Goal: Task Accomplishment & Management: Use online tool/utility

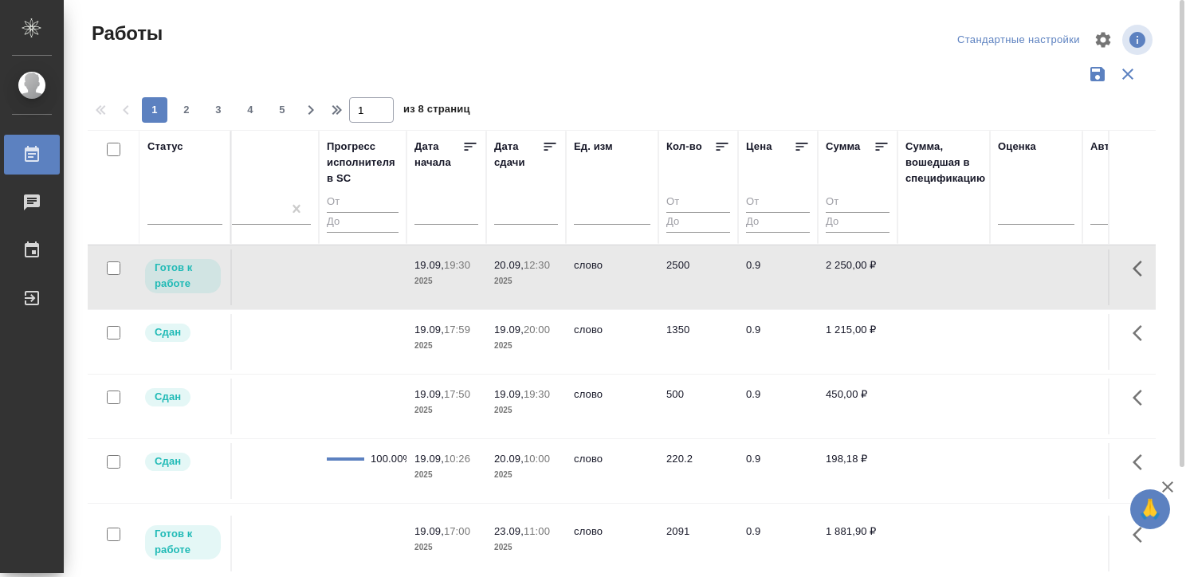
scroll to position [0, 1167]
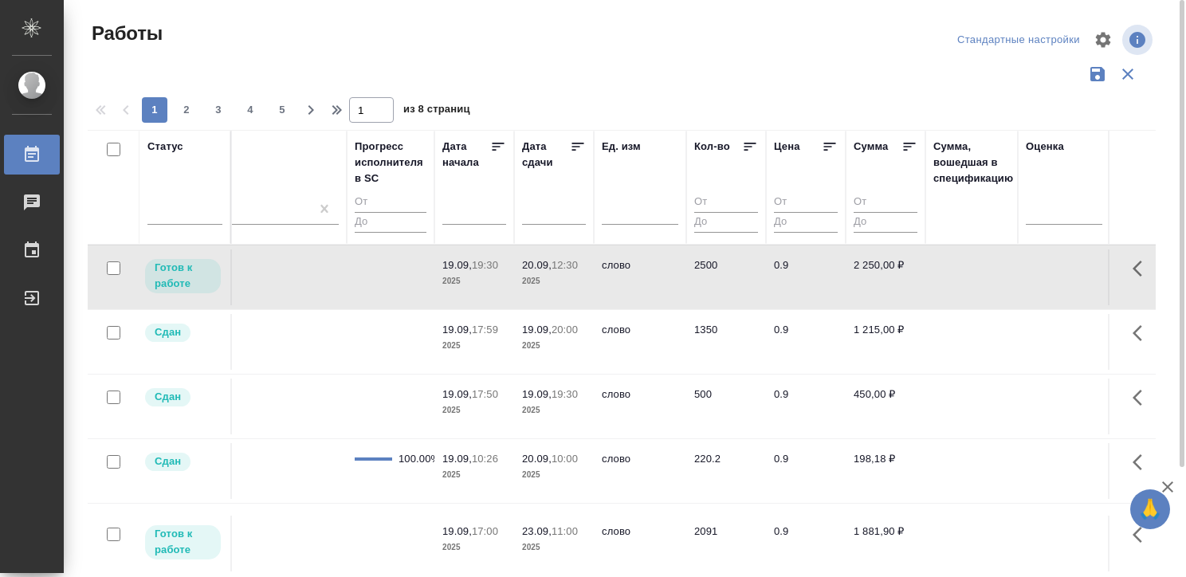
click at [560, 274] on p "2025" at bounding box center [554, 281] width 64 height 16
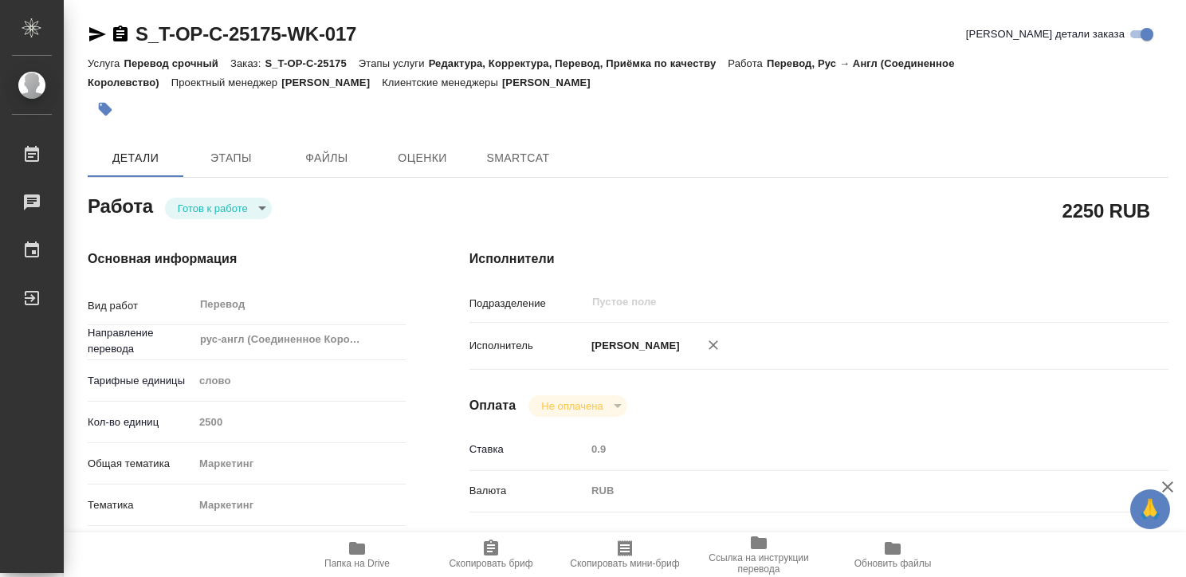
type textarea "x"
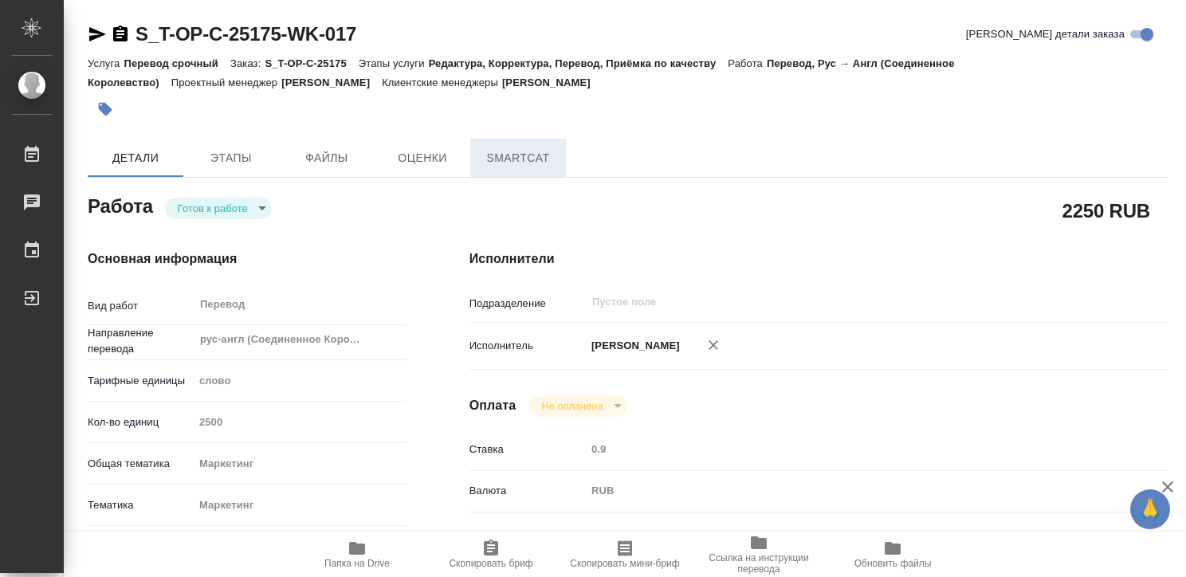
type textarea "x"
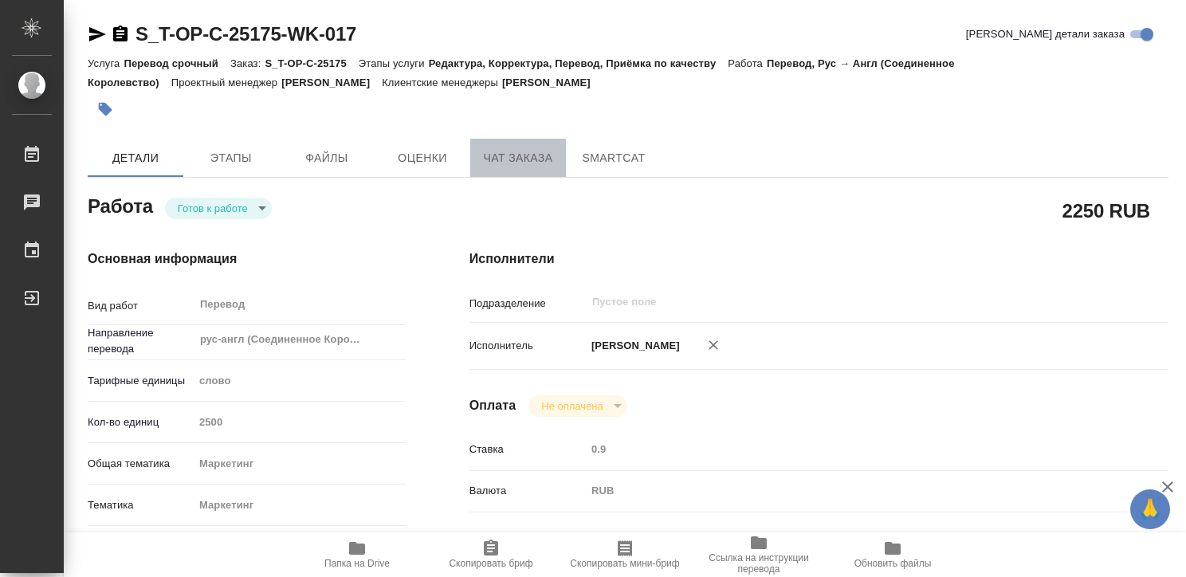
click at [525, 151] on span "Чат заказа" at bounding box center [518, 158] width 76 height 20
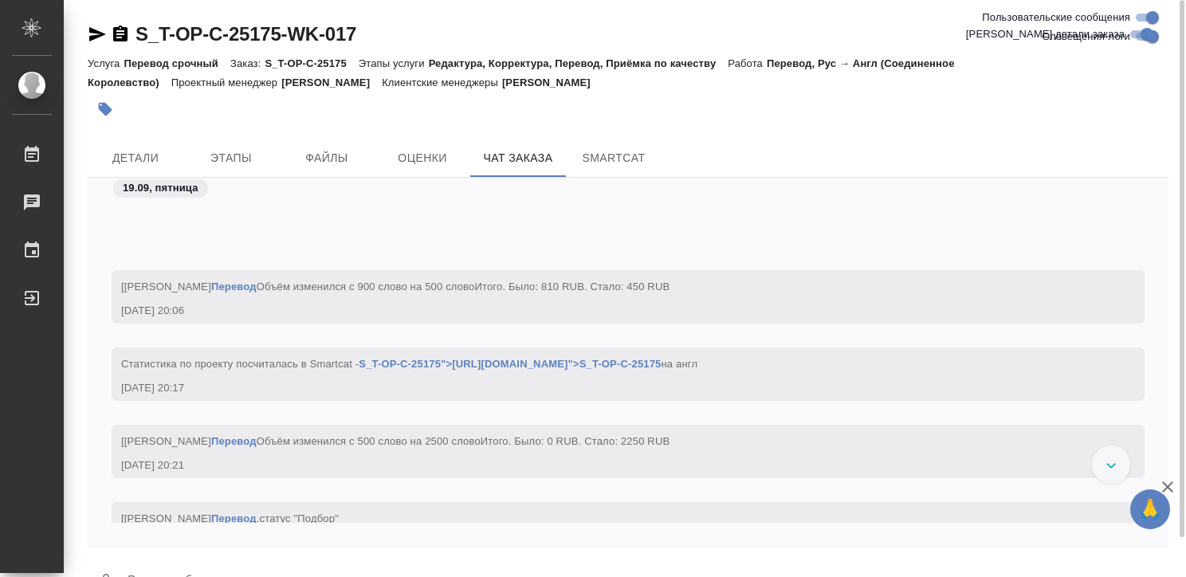
scroll to position [15831, 0]
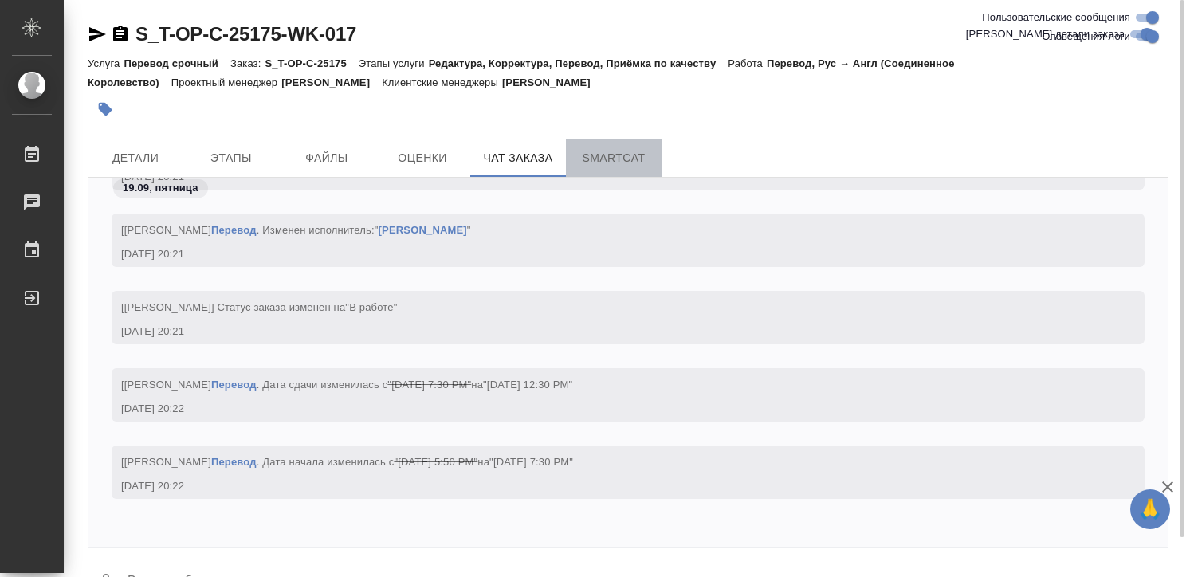
click at [596, 159] on span "SmartCat" at bounding box center [613, 158] width 76 height 20
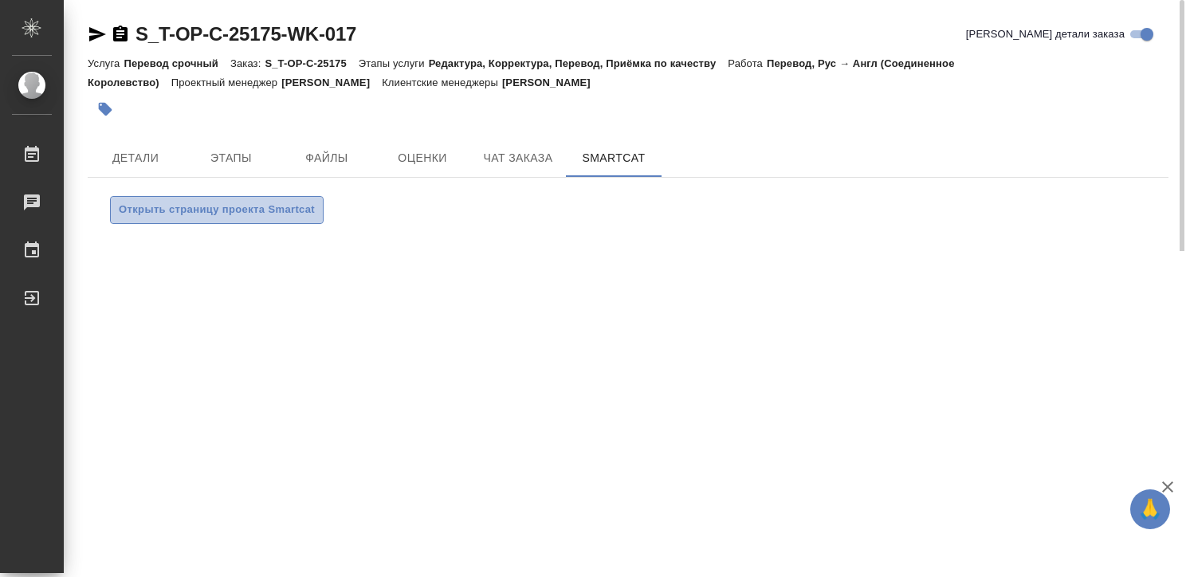
click at [284, 198] on button "Открыть страницу проекта Smartcat" at bounding box center [217, 210] width 214 height 28
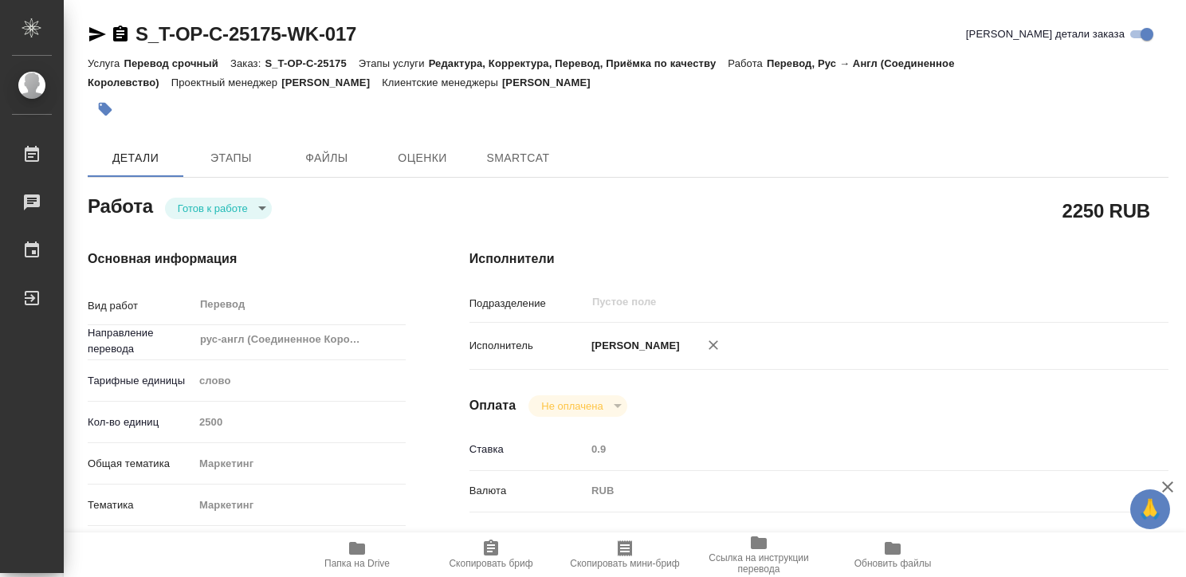
type textarea "x"
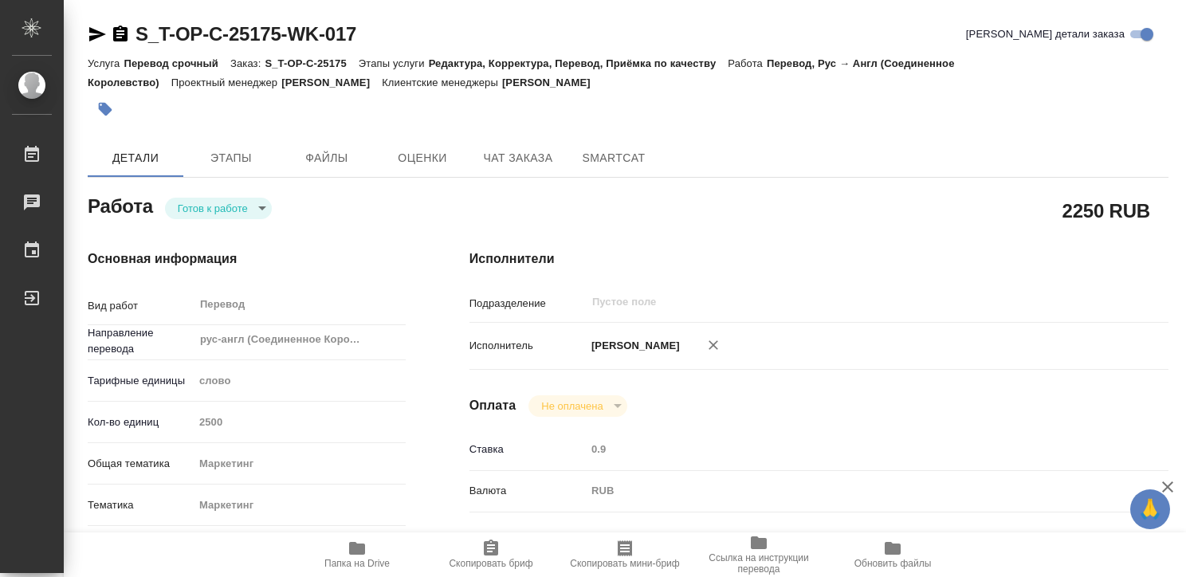
type textarea "x"
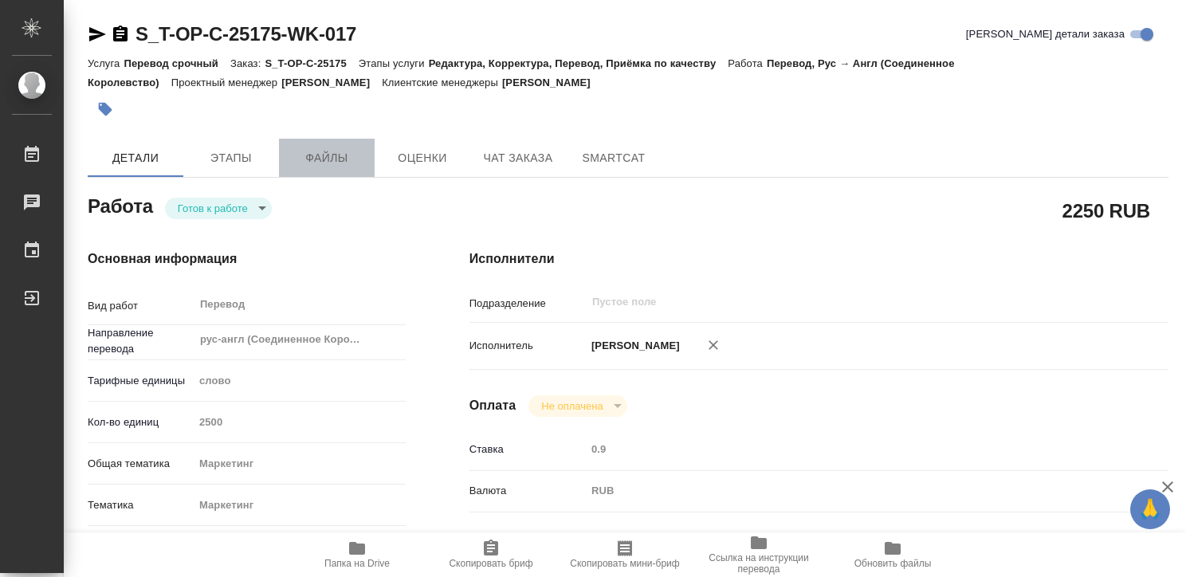
click at [310, 151] on span "Файлы" at bounding box center [326, 158] width 76 height 20
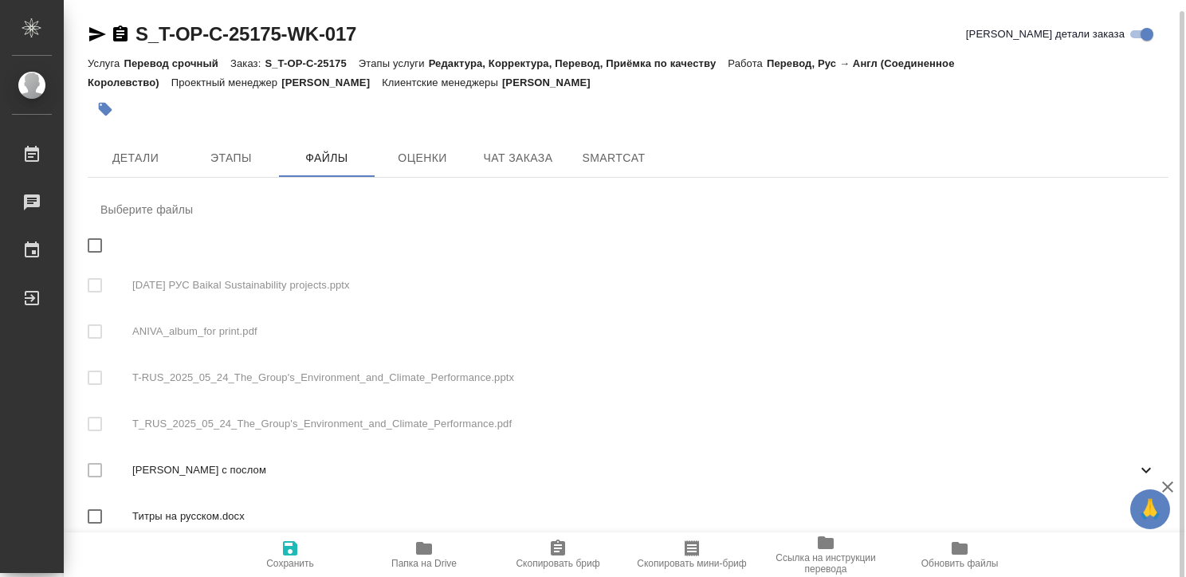
scroll to position [10, 0]
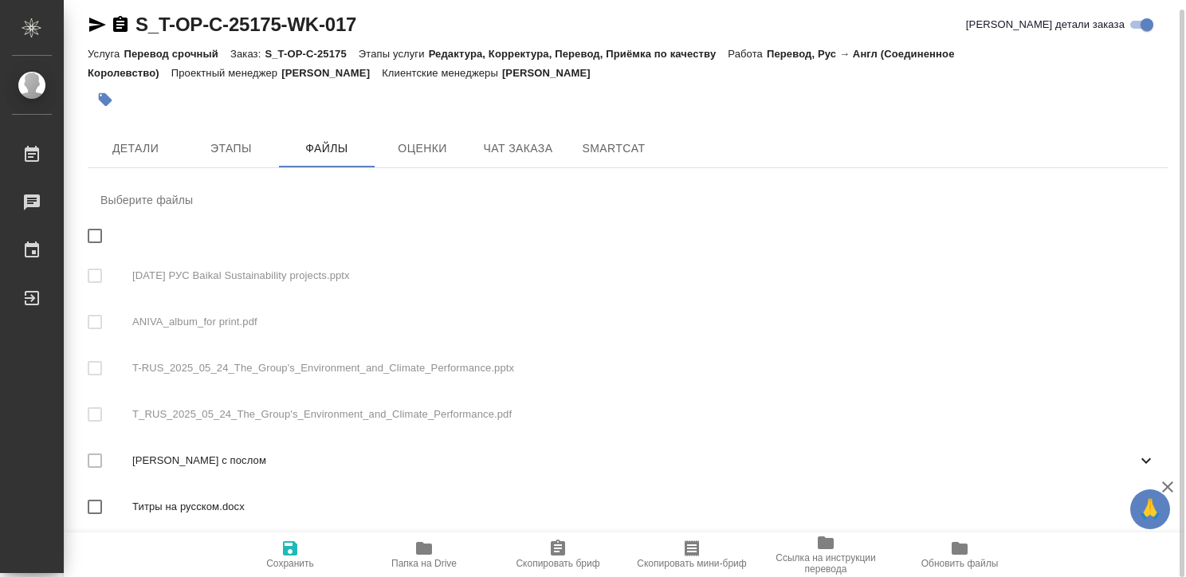
click at [279, 361] on nav "Выберите файлы [DATE] РУС Baikal Sustainability projects.pptx ANIVA_album_for p…" at bounding box center [628, 358] width 1080 height 355
click at [323, 363] on nav "Выберите файлы [DATE] РУС Baikal Sustainability projects.pptx ANIVA_album_for p…" at bounding box center [628, 358] width 1080 height 355
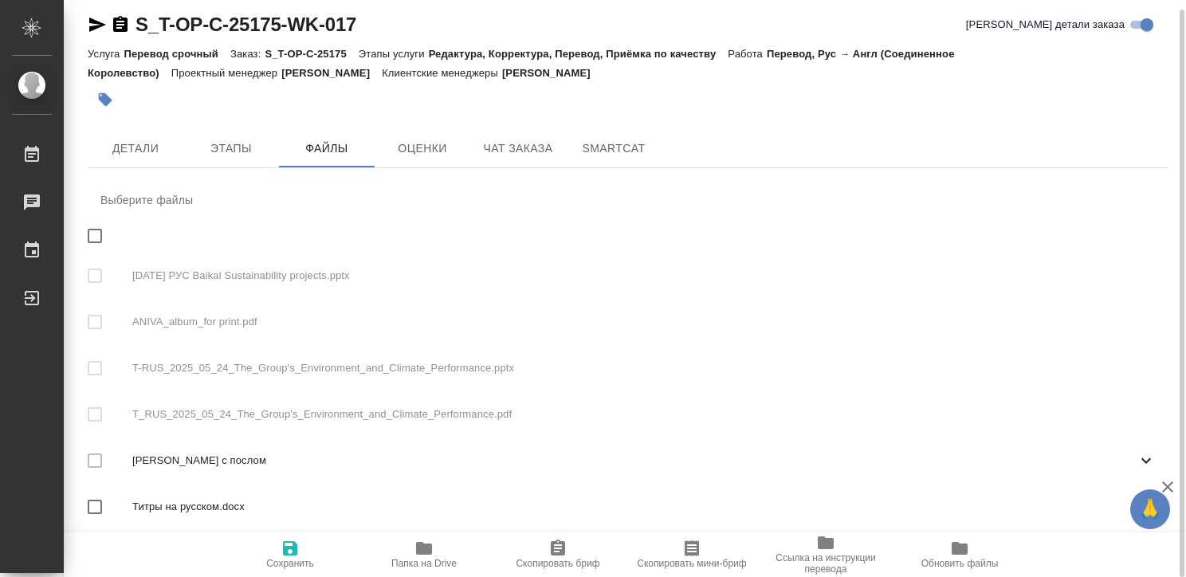
click at [323, 363] on nav "Выберите файлы [DATE] РУС Baikal Sustainability projects.pptx ANIVA_album_for p…" at bounding box center [628, 358] width 1080 height 355
click at [418, 555] on icon "button" at bounding box center [424, 548] width 16 height 13
click at [131, 134] on button "Детали" at bounding box center [136, 148] width 96 height 38
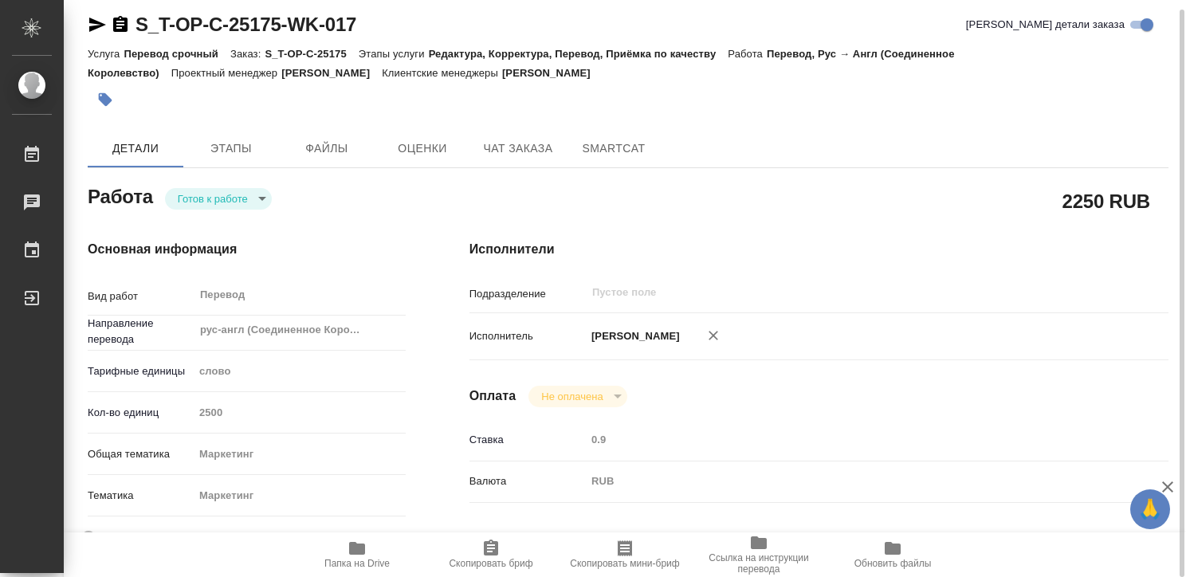
type textarea "x"
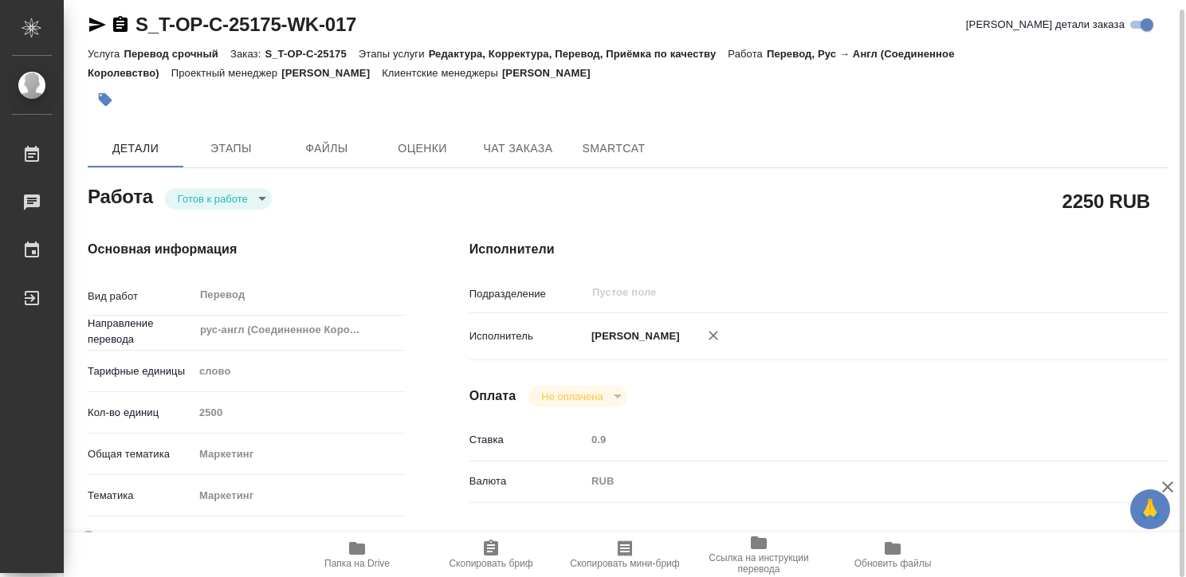
type textarea "x"
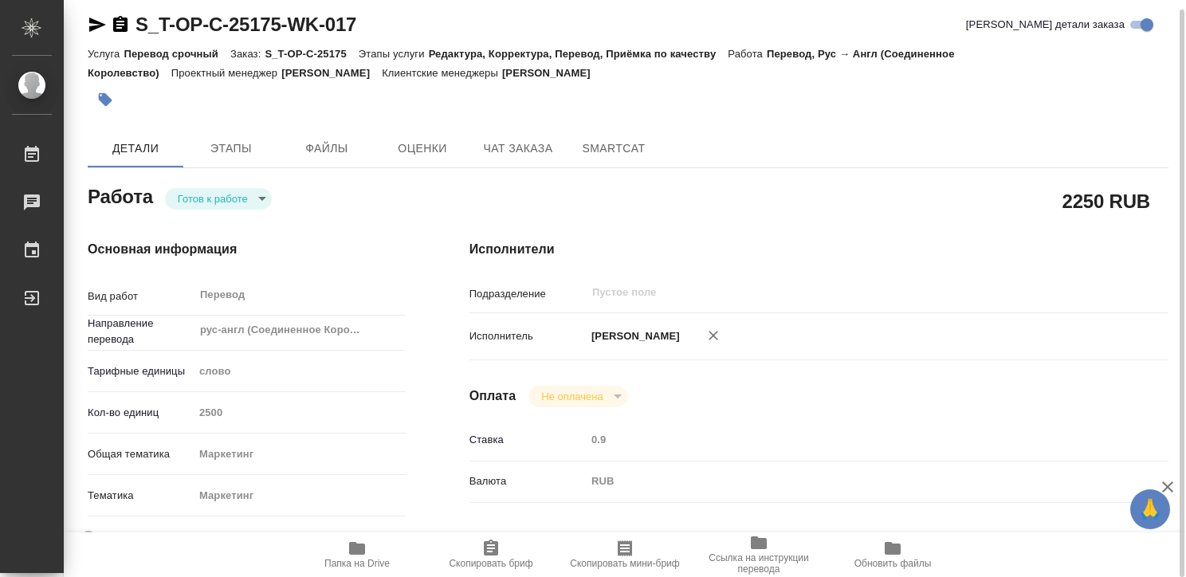
type textarea "x"
